Goal: Task Accomplishment & Management: Manage account settings

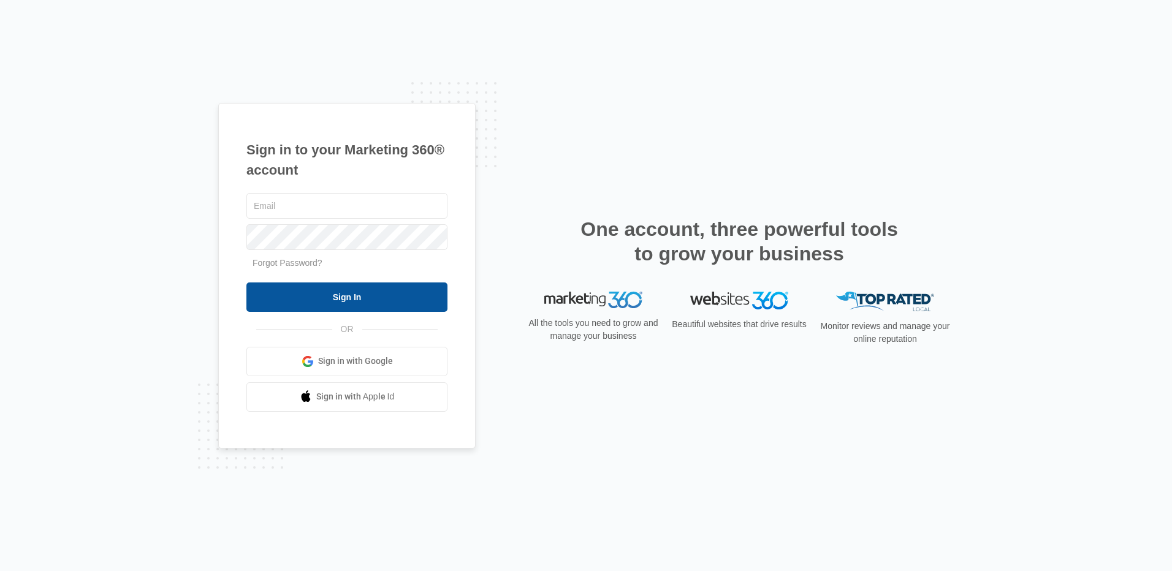
type input "[EMAIL_ADDRESS][DOMAIN_NAME]"
click at [347, 297] on input "Sign In" at bounding box center [346, 297] width 201 height 29
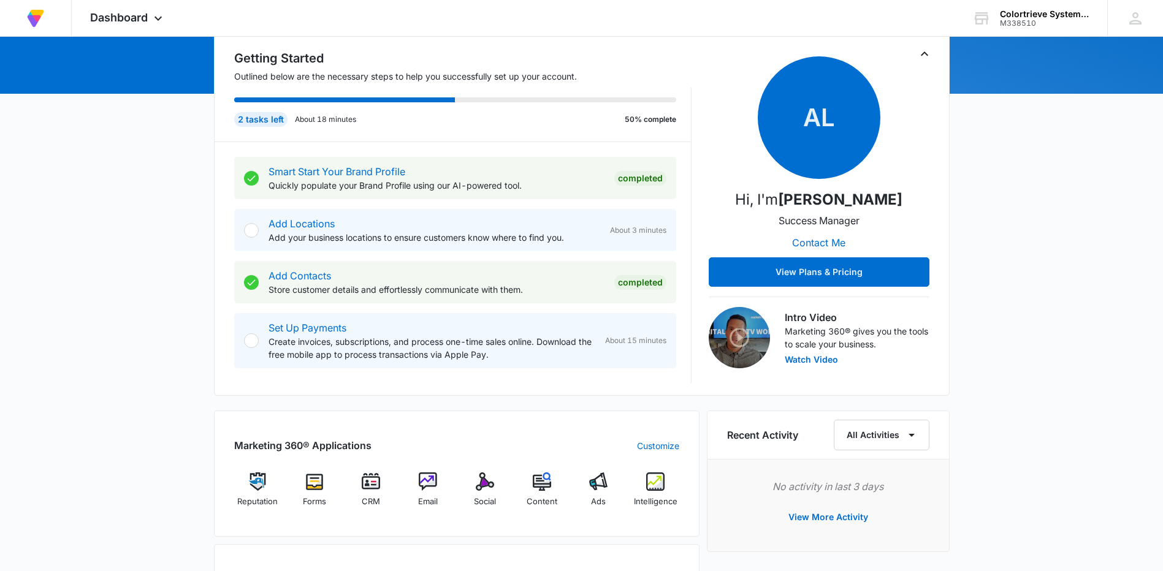
scroll to position [184, 0]
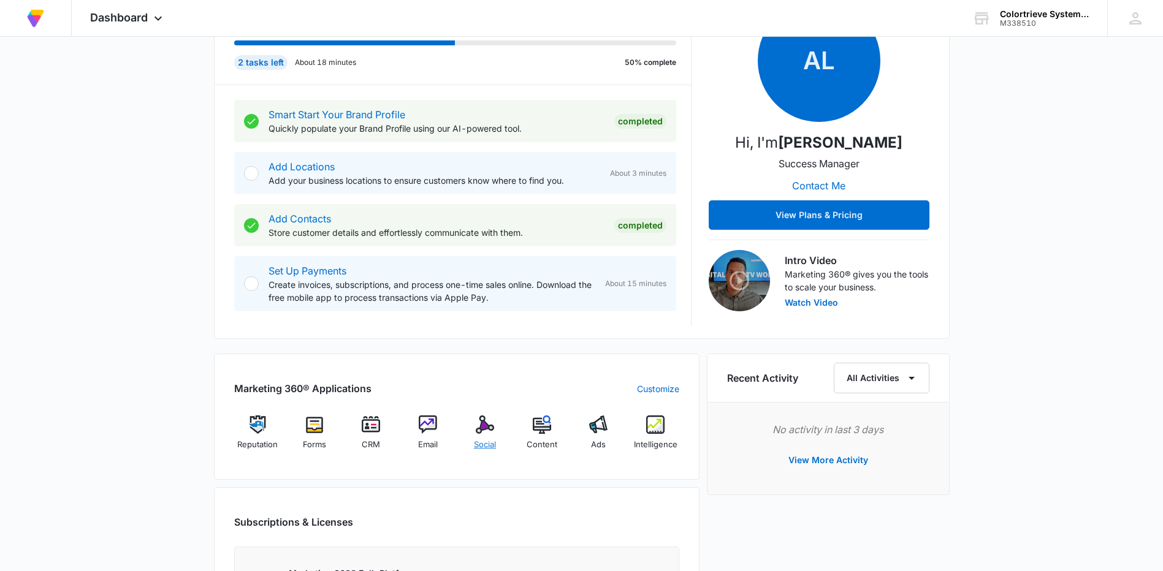
click at [485, 430] on img at bounding box center [485, 425] width 18 height 18
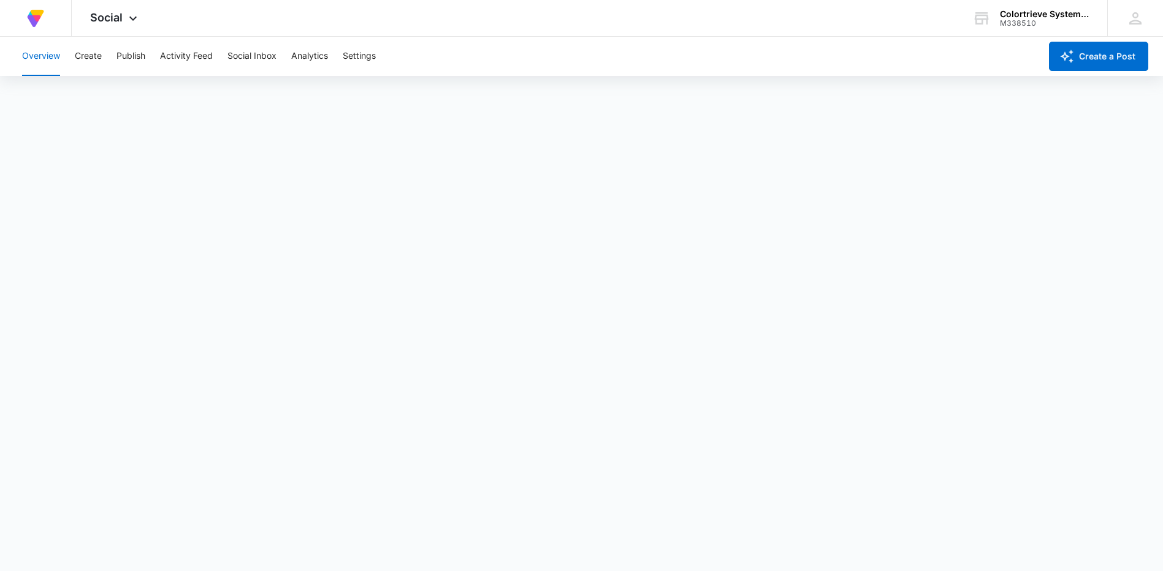
scroll to position [3, 0]
